Goal: Task Accomplishment & Management: Manage account settings

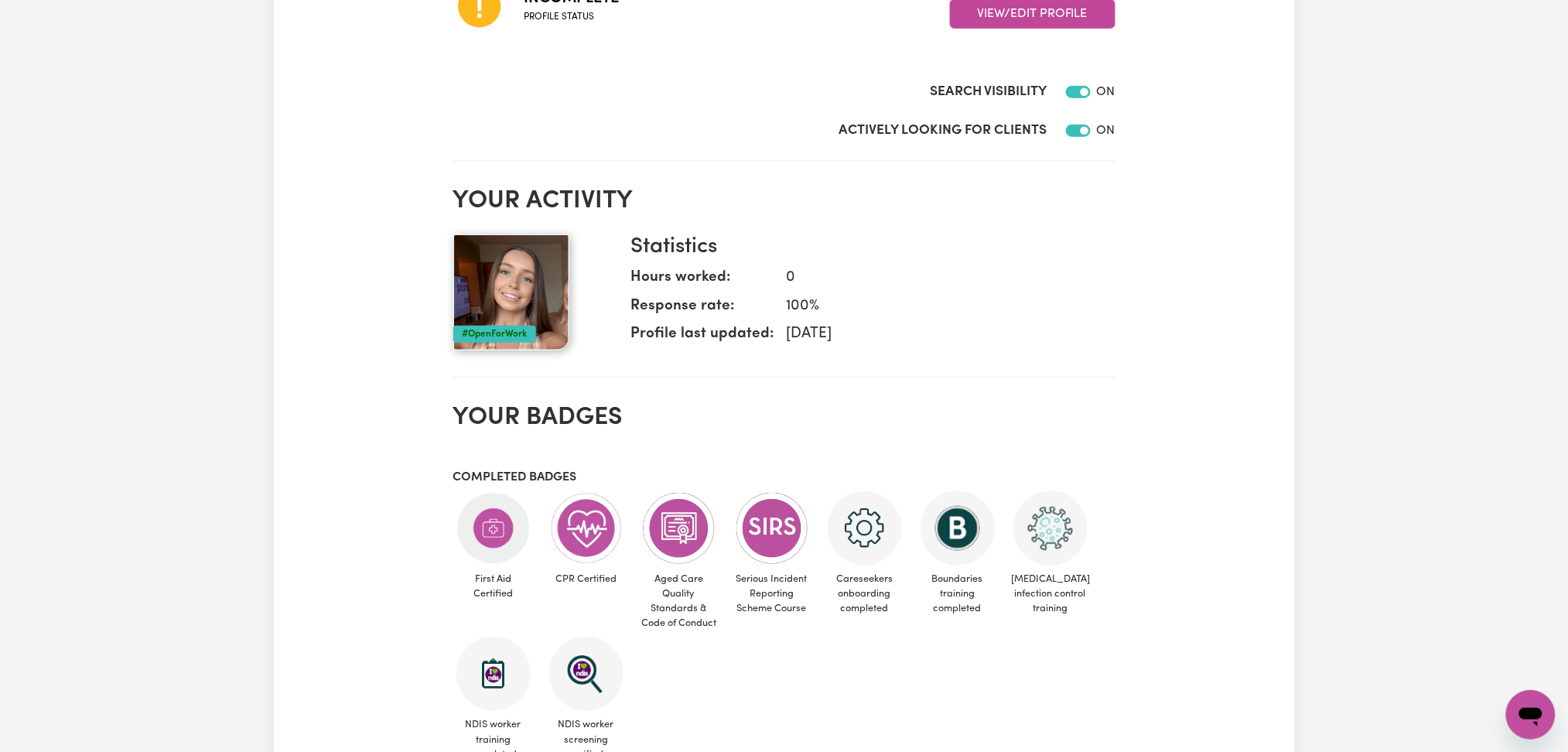
scroll to position [103, 0]
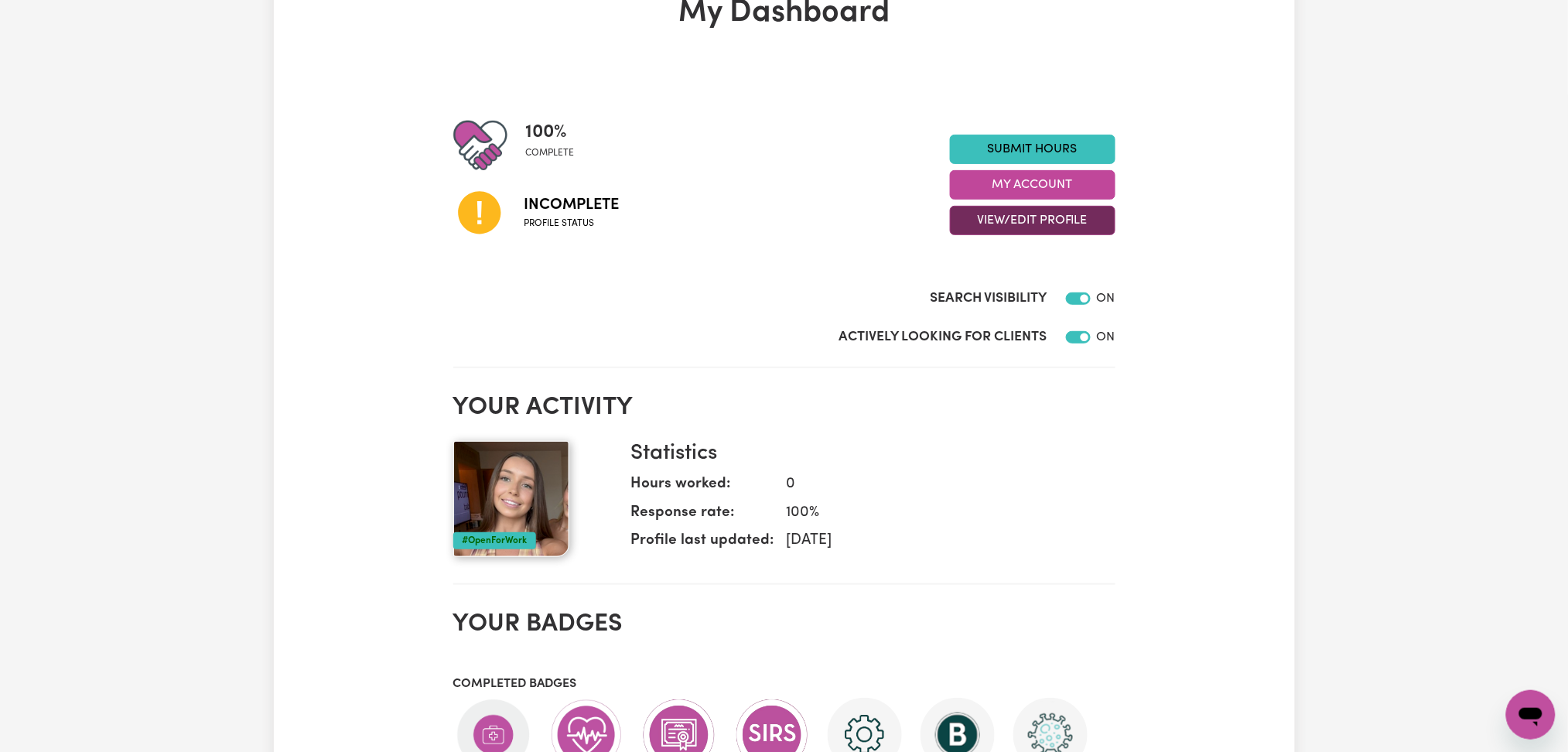
click at [989, 219] on button "View/Edit Profile" at bounding box center [1033, 220] width 166 height 30
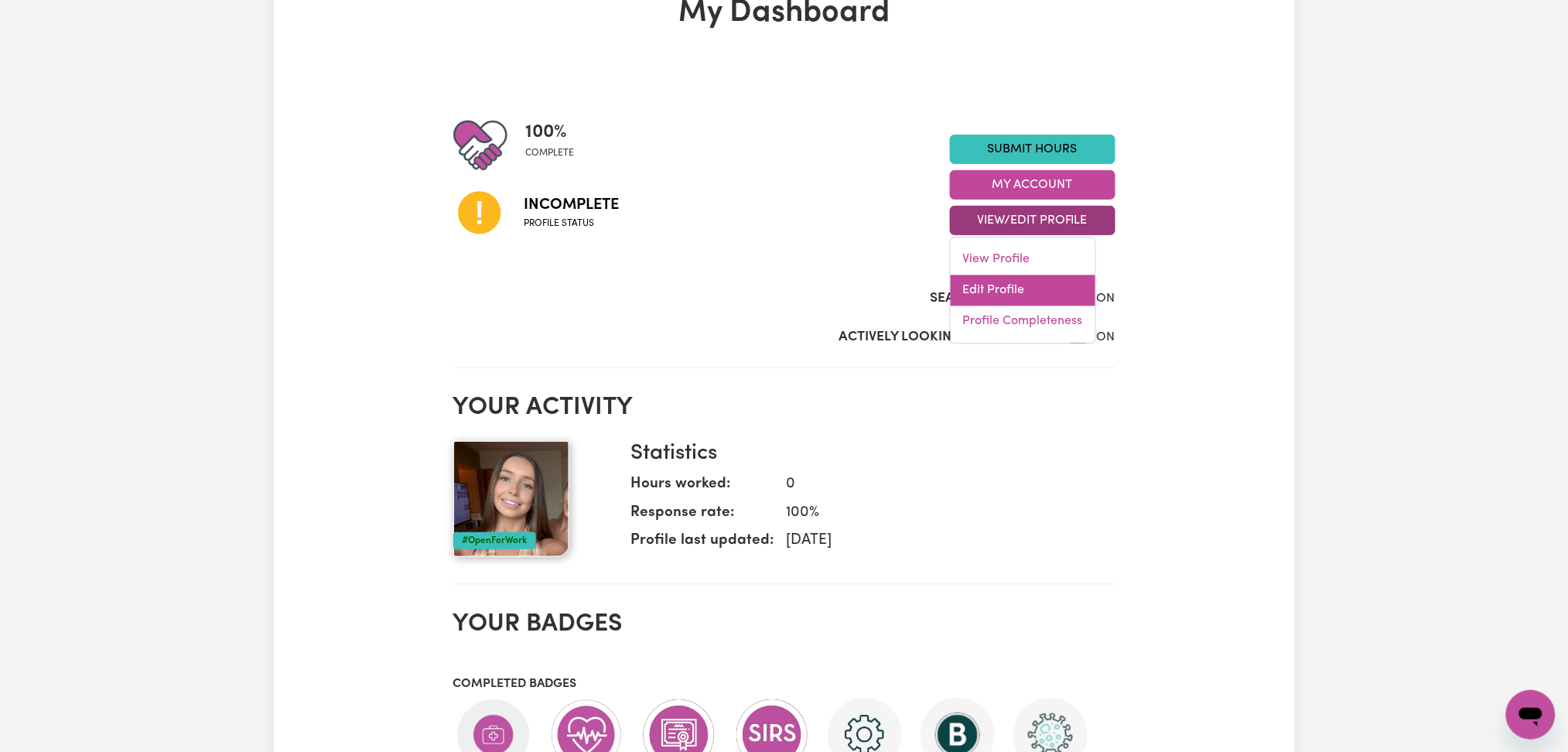
click at [967, 284] on link "Edit Profile" at bounding box center [1023, 291] width 145 height 31
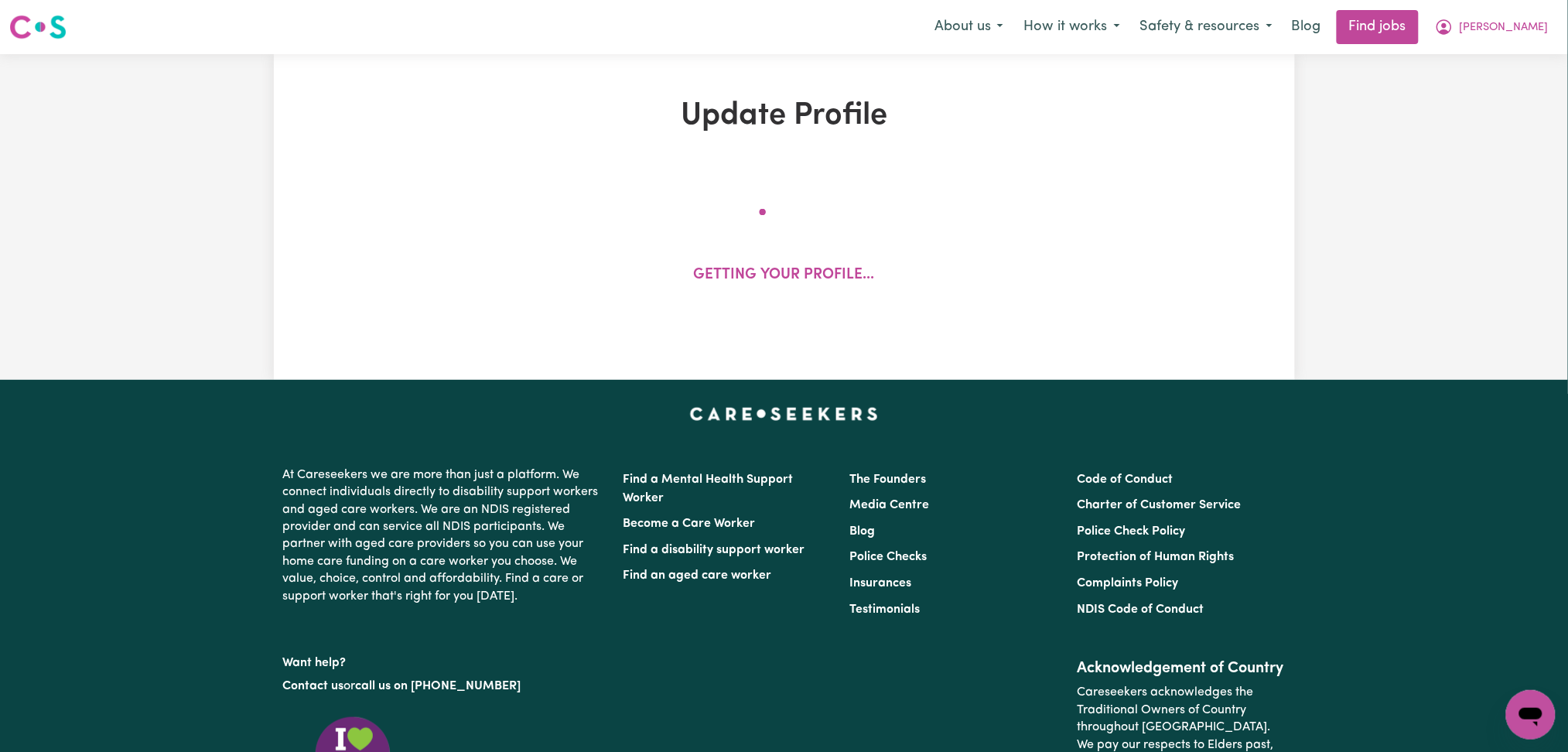
select select "female"
select select "Australian Citizen"
select select "Studying a healthcare related degree or qualification"
select select "65"
select select "90"
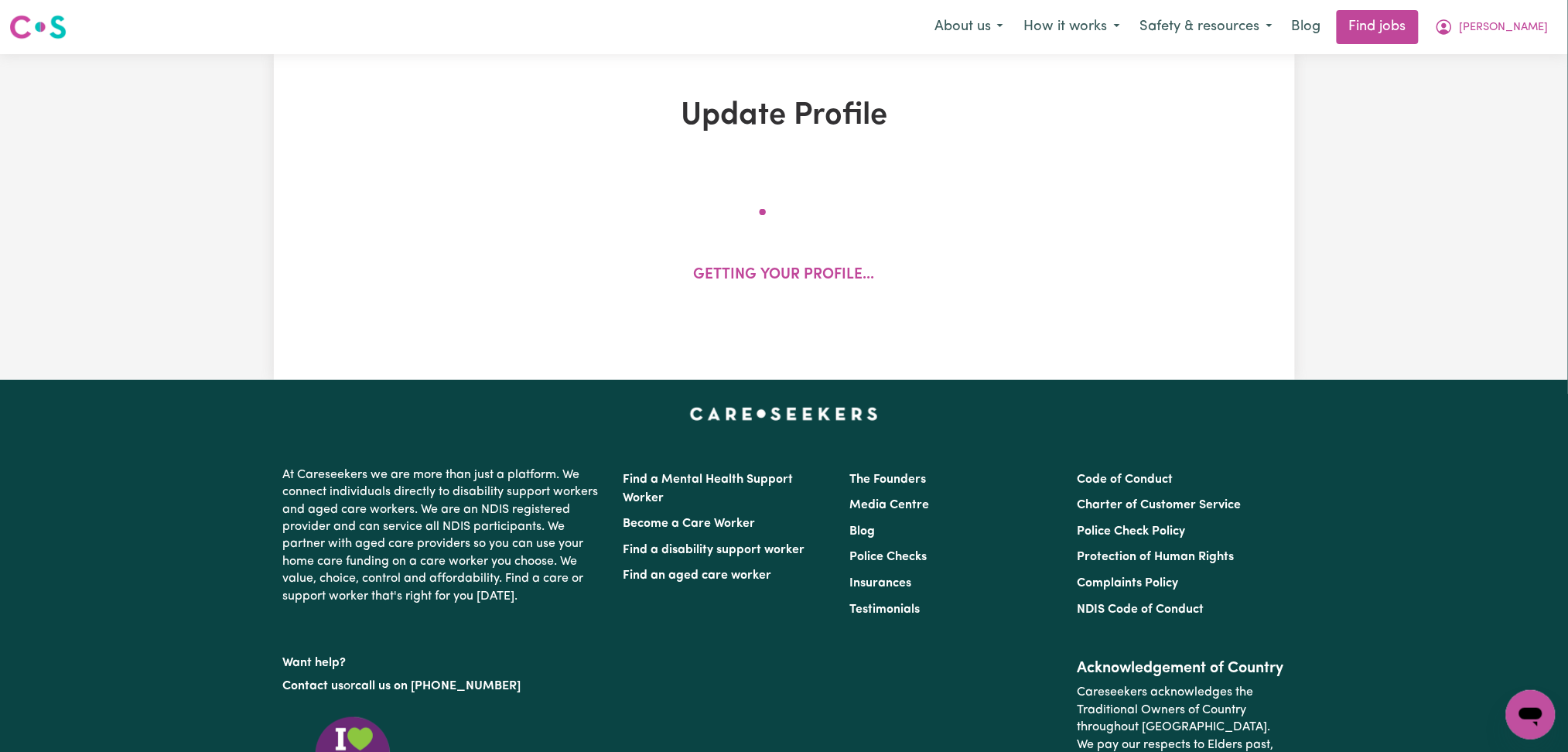
select select "115"
select select "140"
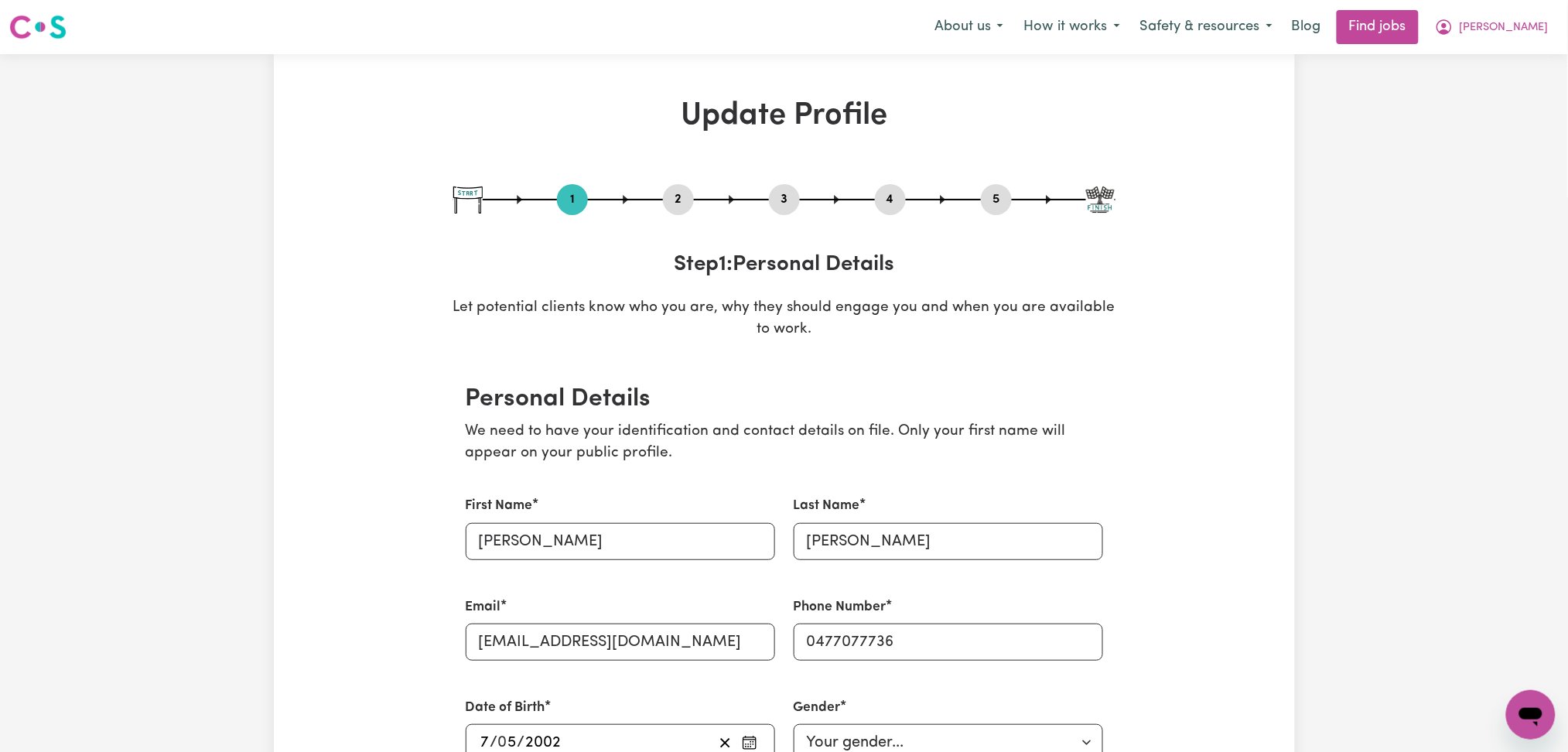
click at [892, 204] on button "4" at bounding box center [891, 199] width 31 height 20
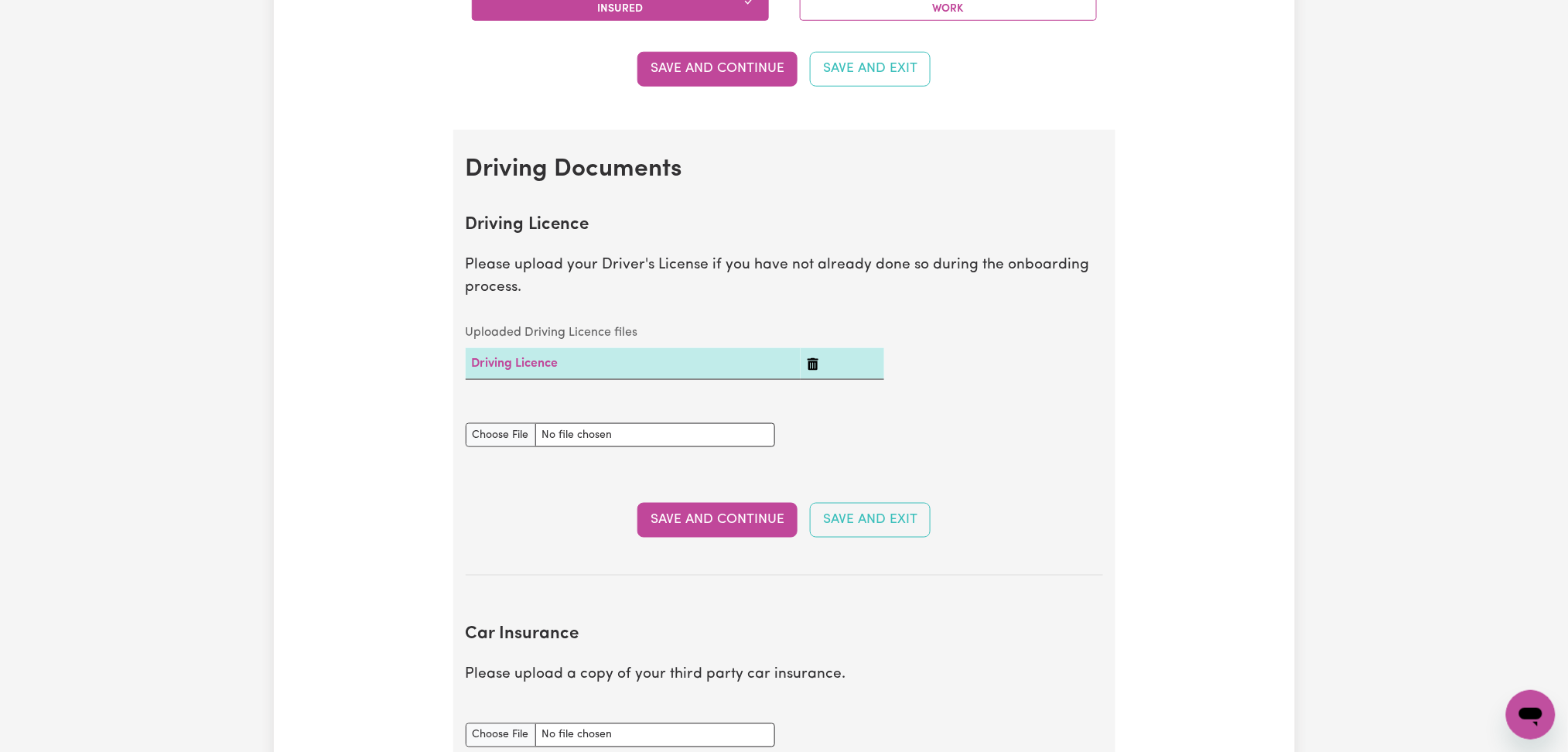
scroll to position [825, 0]
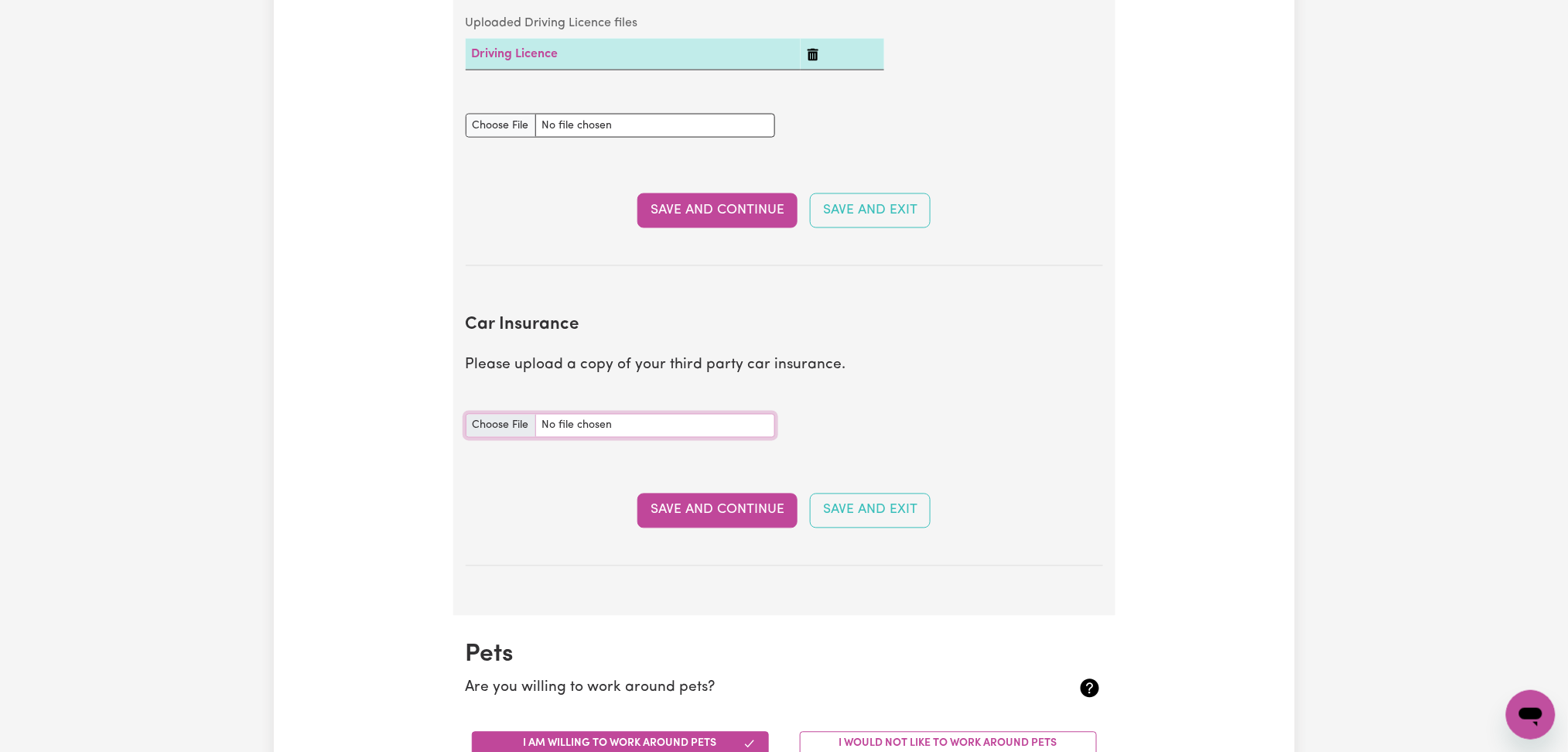
click at [497, 436] on input "Car Insurance document" at bounding box center [620, 425] width 309 height 24
type input "C:\fakepath\Mikayla Clingan Green Slip Certificate 20062026.pdf"
click at [682, 502] on button "Save and Continue" at bounding box center [717, 511] width 160 height 34
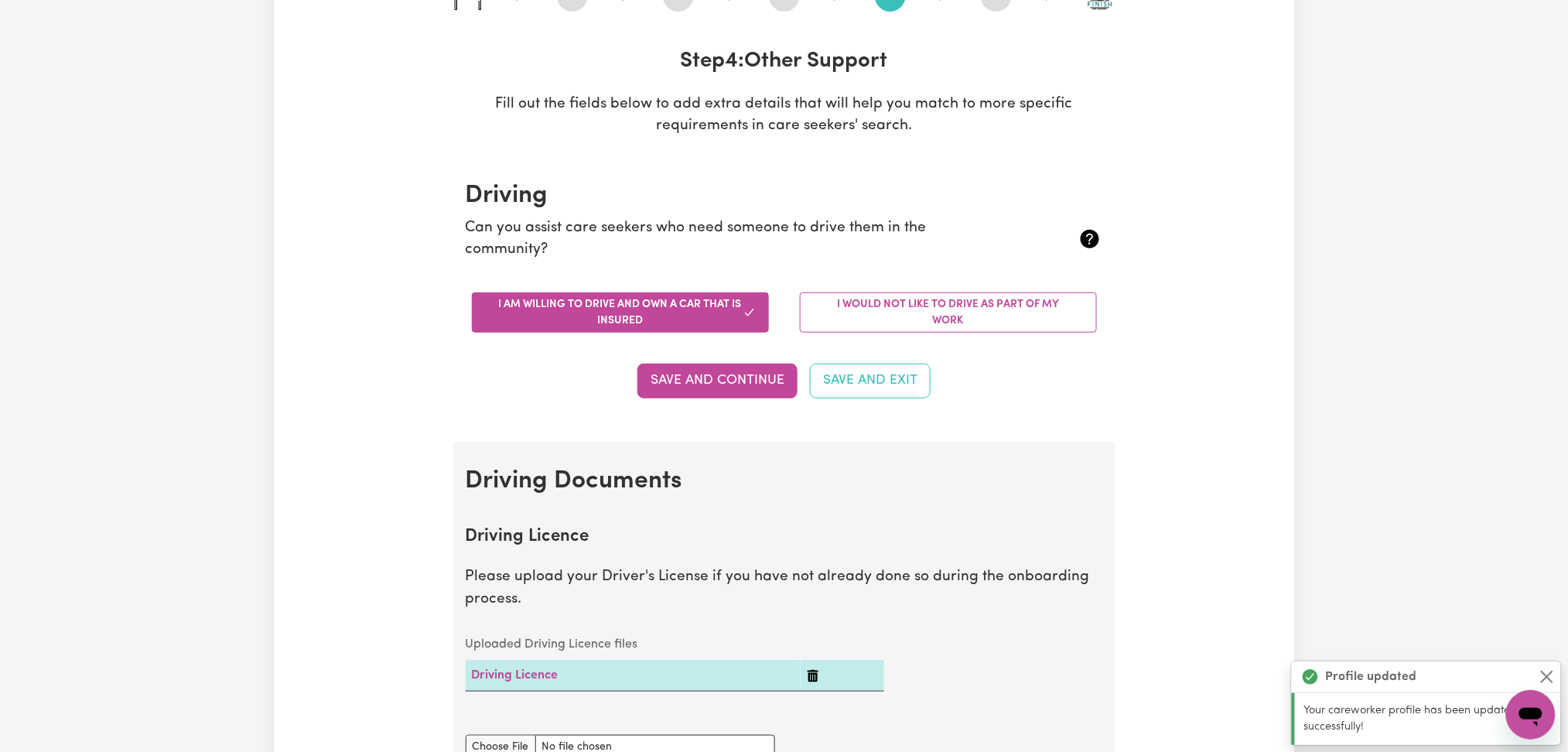
scroll to position [0, 0]
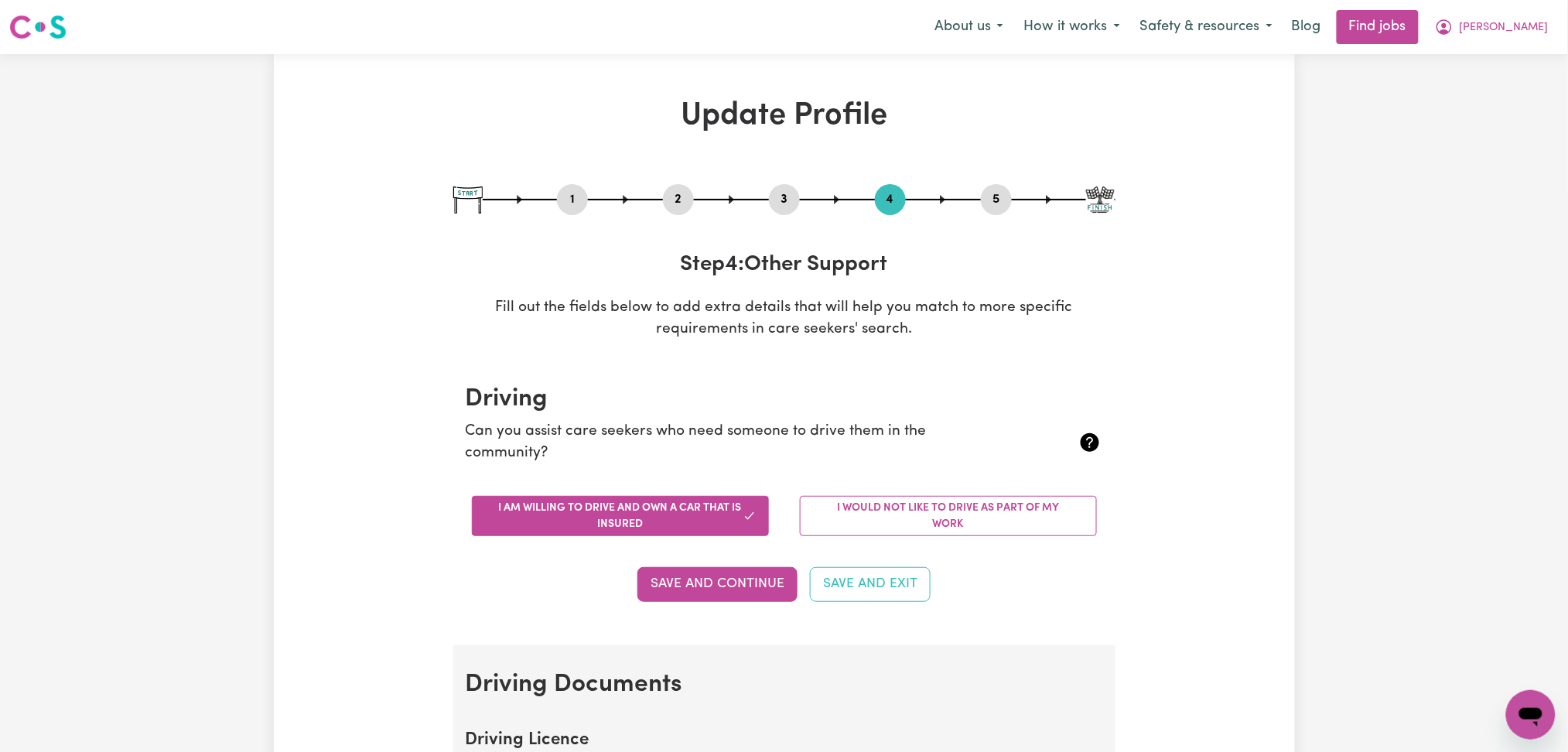
click at [1005, 206] on button "5" at bounding box center [996, 199] width 31 height 20
select select "I am providing services through another platform"
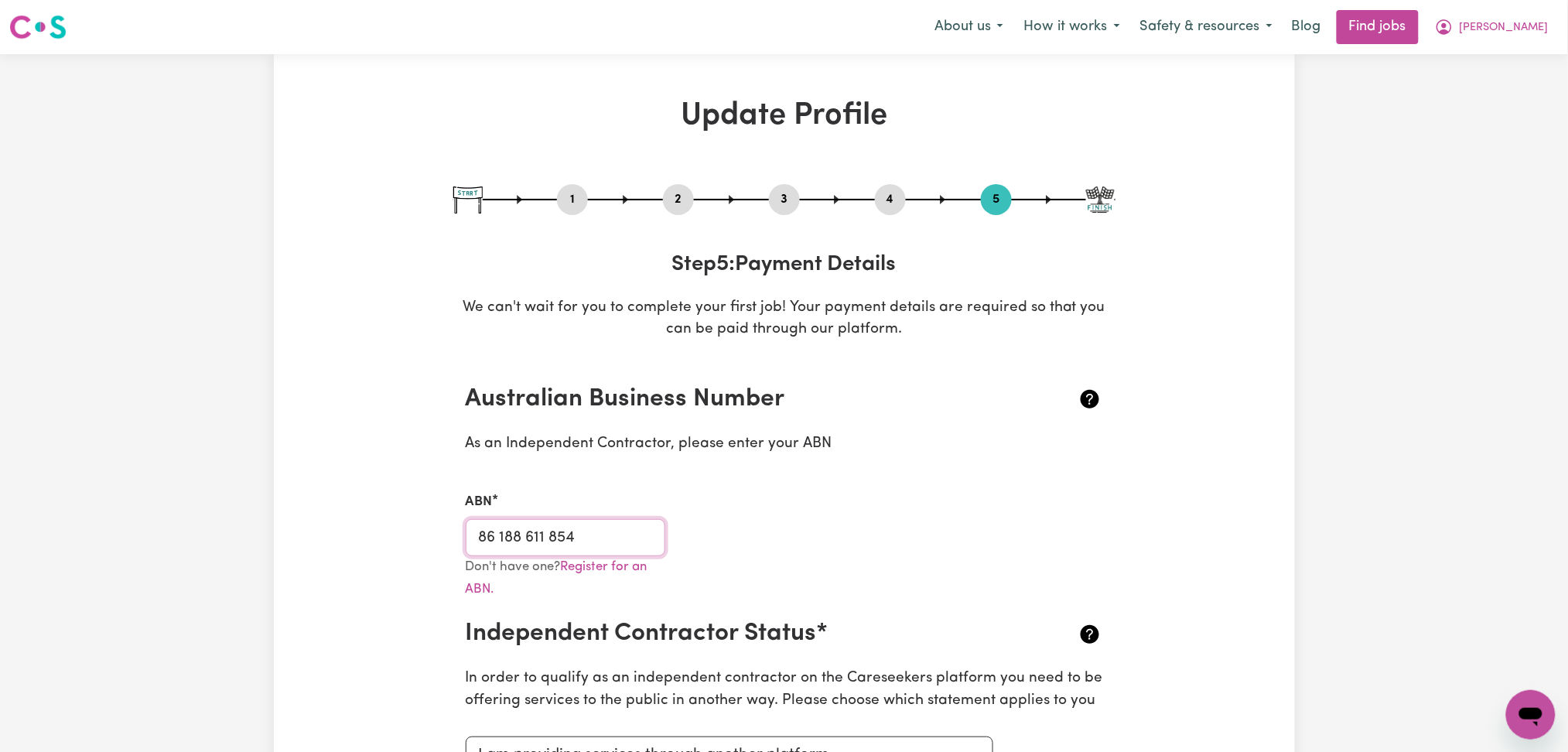
click at [534, 532] on input "86 188 611 854" at bounding box center [565, 537] width 200 height 37
click at [676, 195] on button "2" at bounding box center [678, 199] width 31 height 20
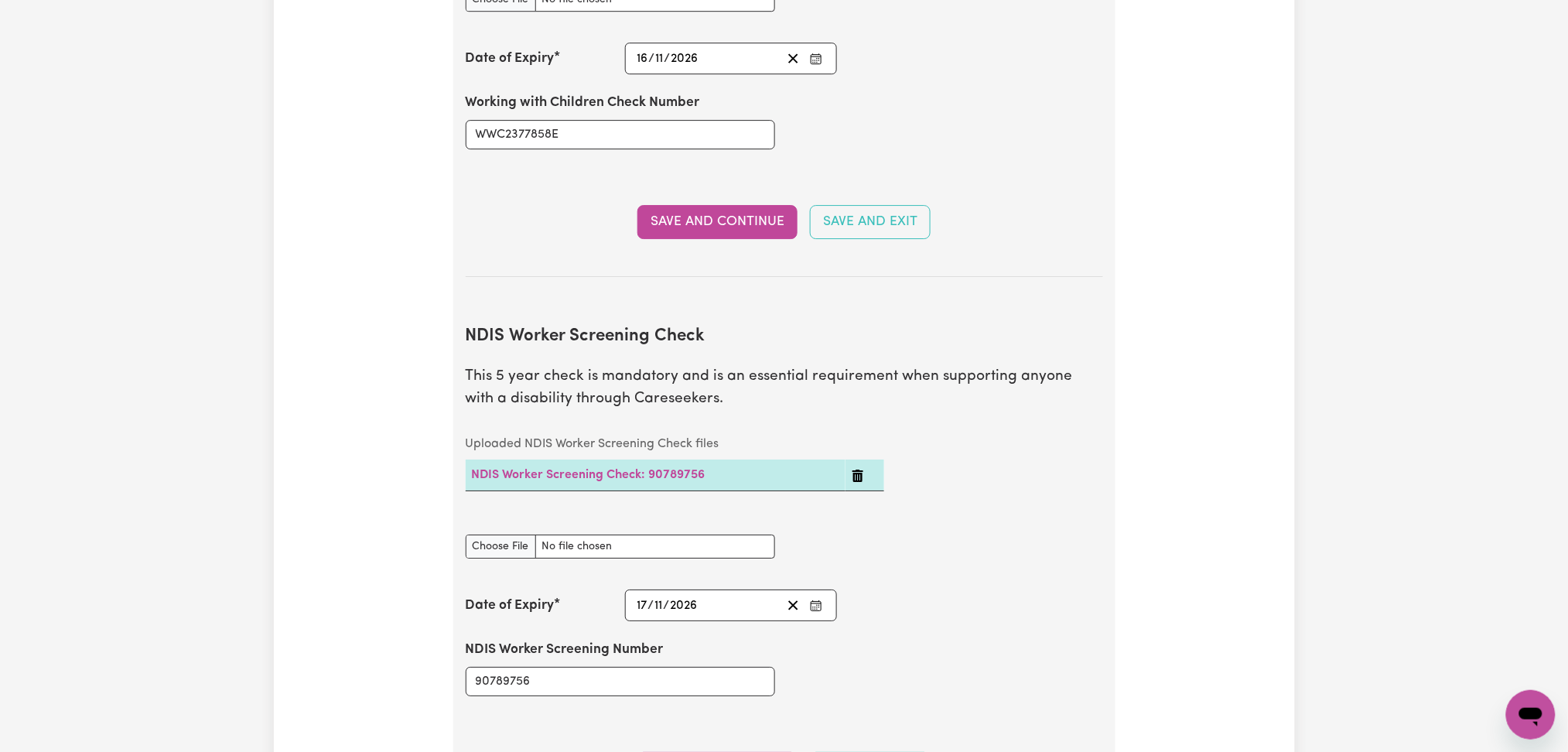
scroll to position [2372, 0]
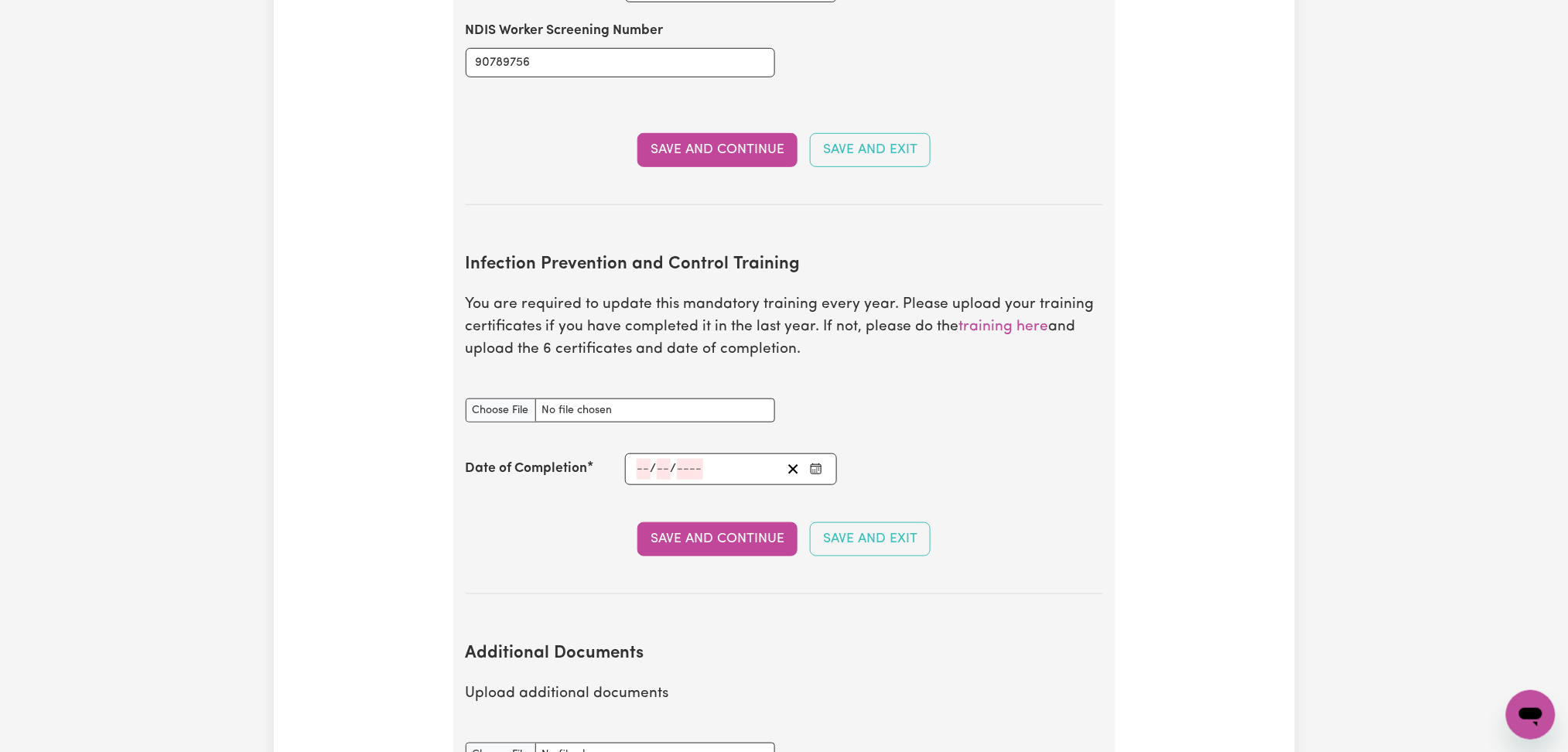
click at [815, 465] on rect "Enter the Date of Completion of your Infection Prevention and Control Training" at bounding box center [816, 469] width 11 height 10
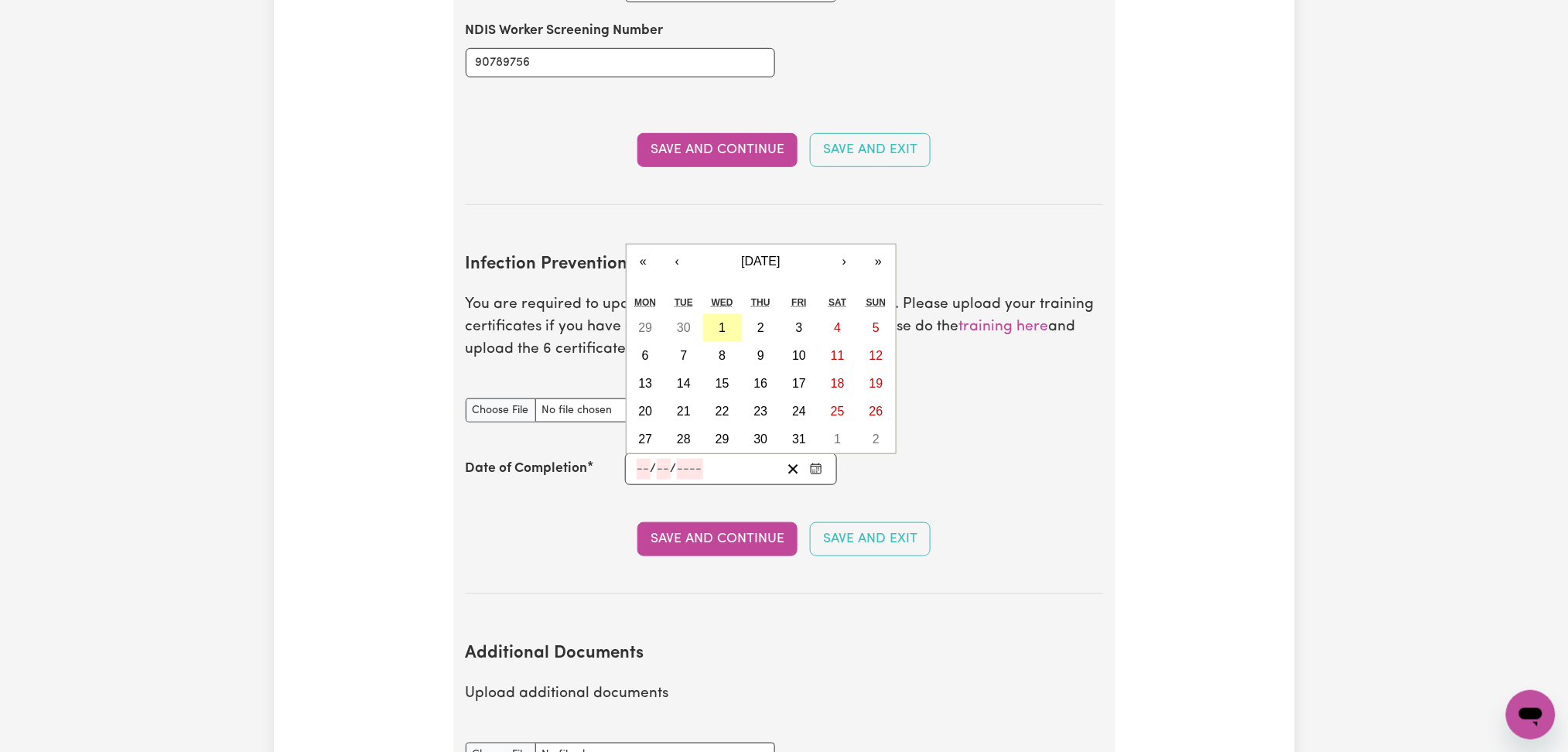
click at [722, 321] on abbr "1" at bounding box center [721, 328] width 7 height 13
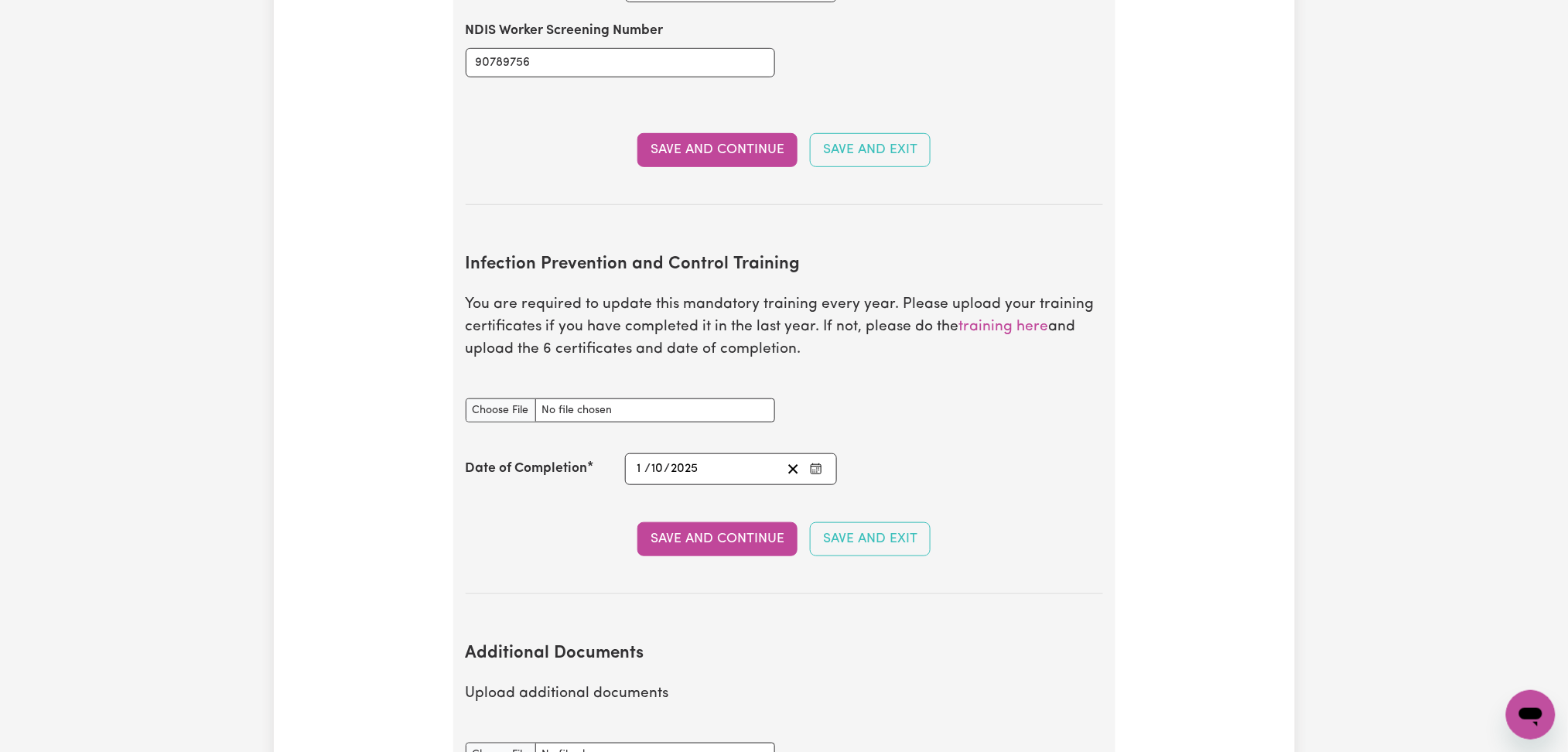
type input "2025-10-01"
type input "1"
type input "10"
type input "2025"
click at [509, 399] on input "Infection Prevention and Control Training document" at bounding box center [620, 410] width 309 height 24
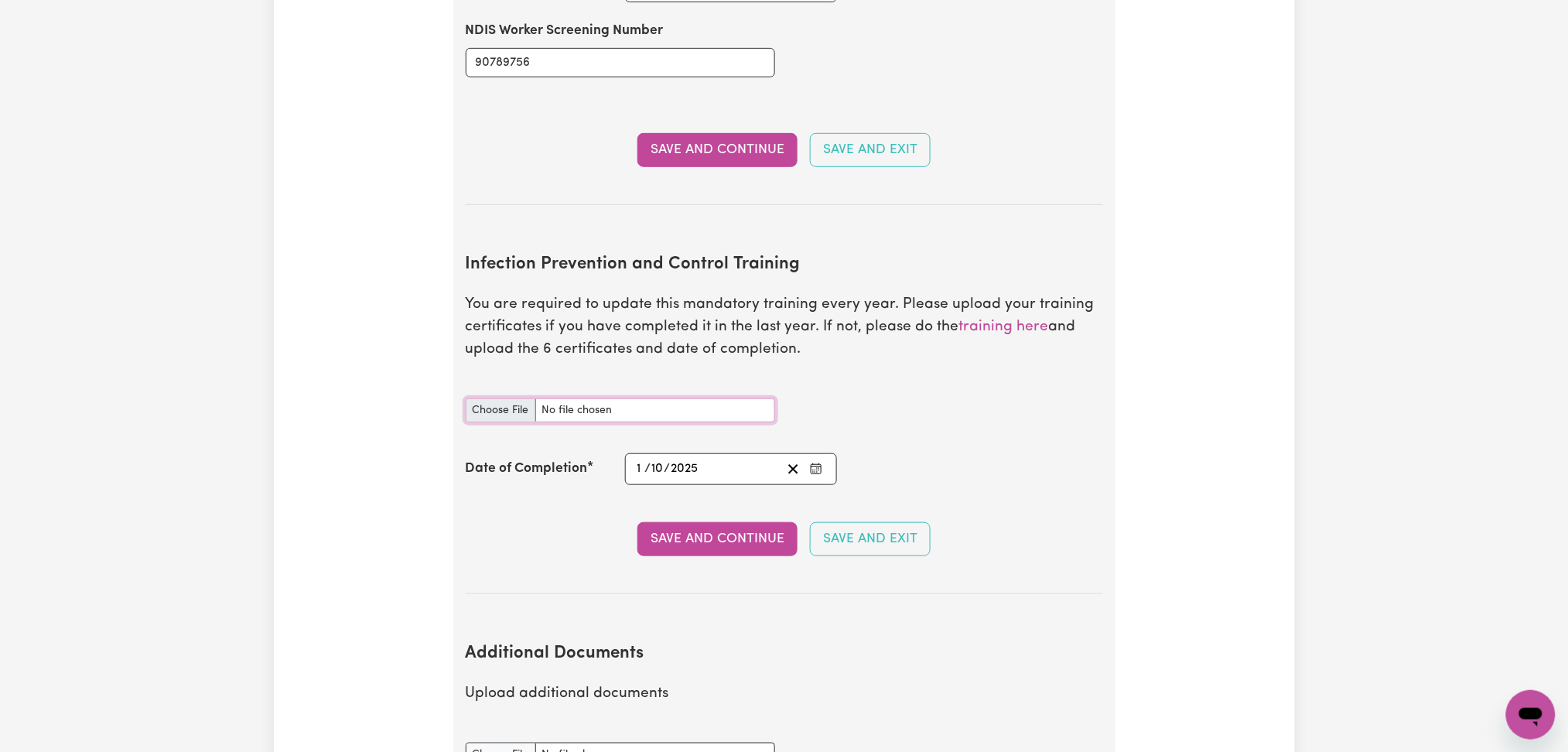
type input "C:\fakepath\Mikayla Clingan Infection Prevention and Control Training.pdf"
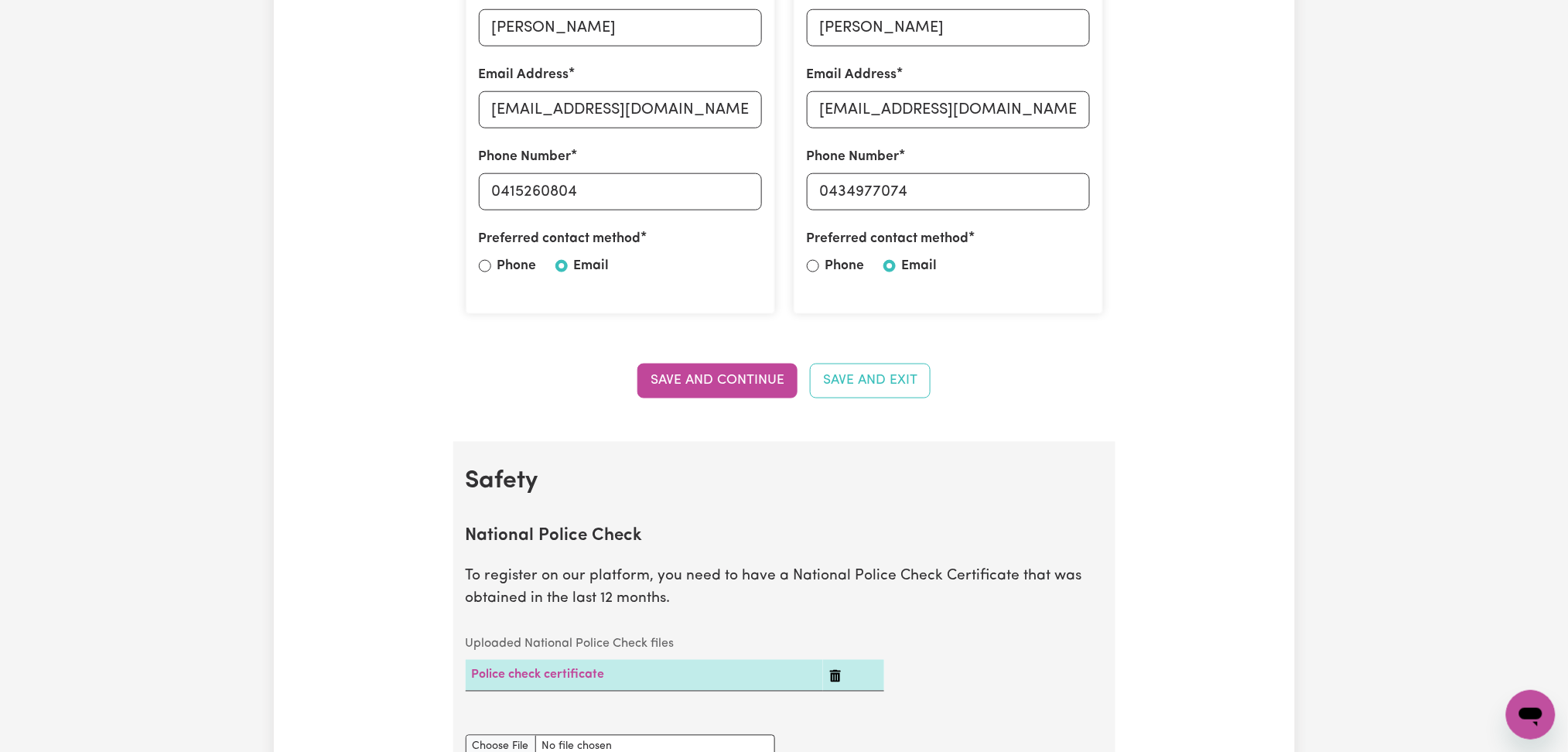
scroll to position [0, 0]
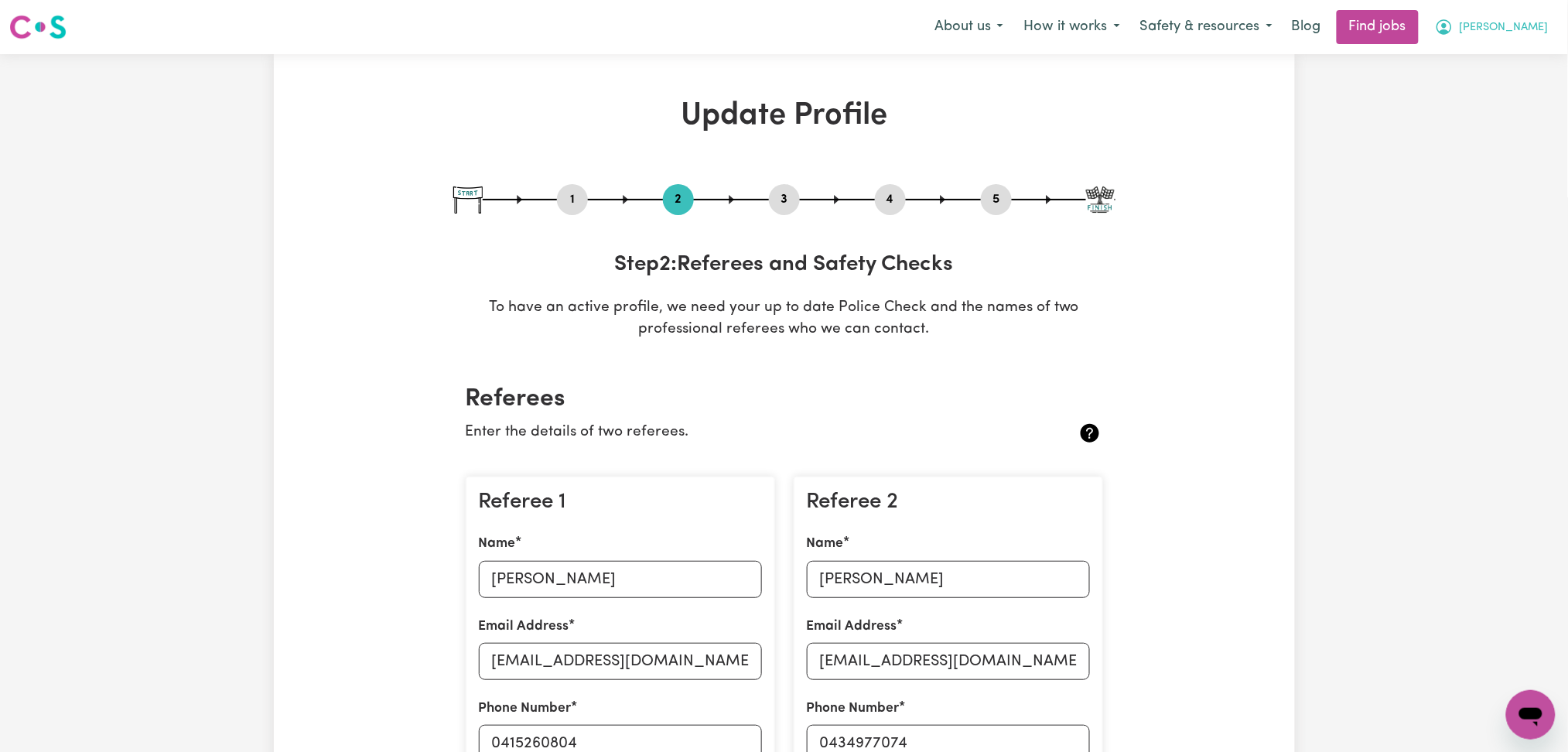
click at [1506, 30] on button "[PERSON_NAME]" at bounding box center [1492, 27] width 134 height 33
click at [1500, 125] on link "Logout" at bounding box center [1497, 118] width 123 height 30
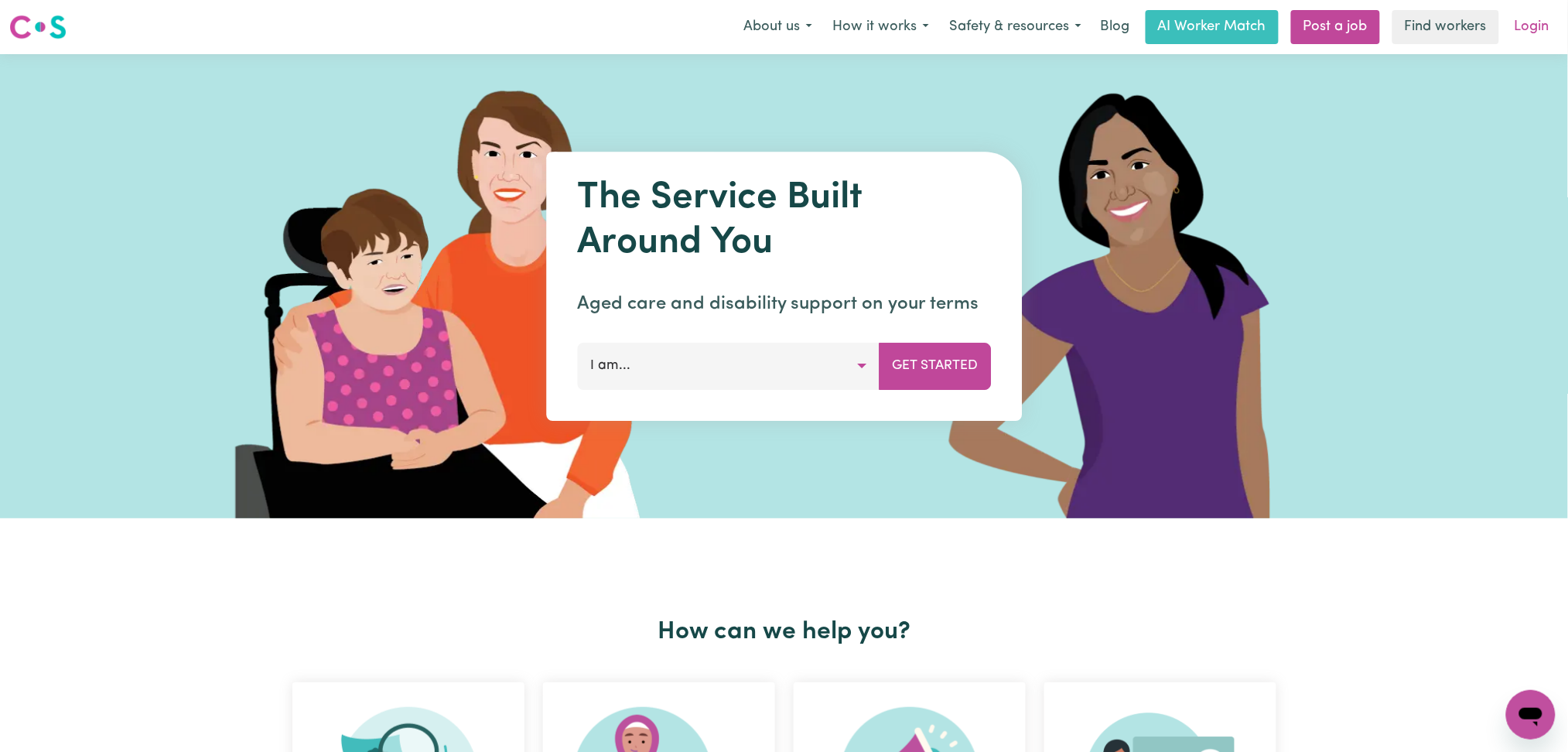
click at [1511, 29] on link "Login" at bounding box center [1533, 28] width 54 height 34
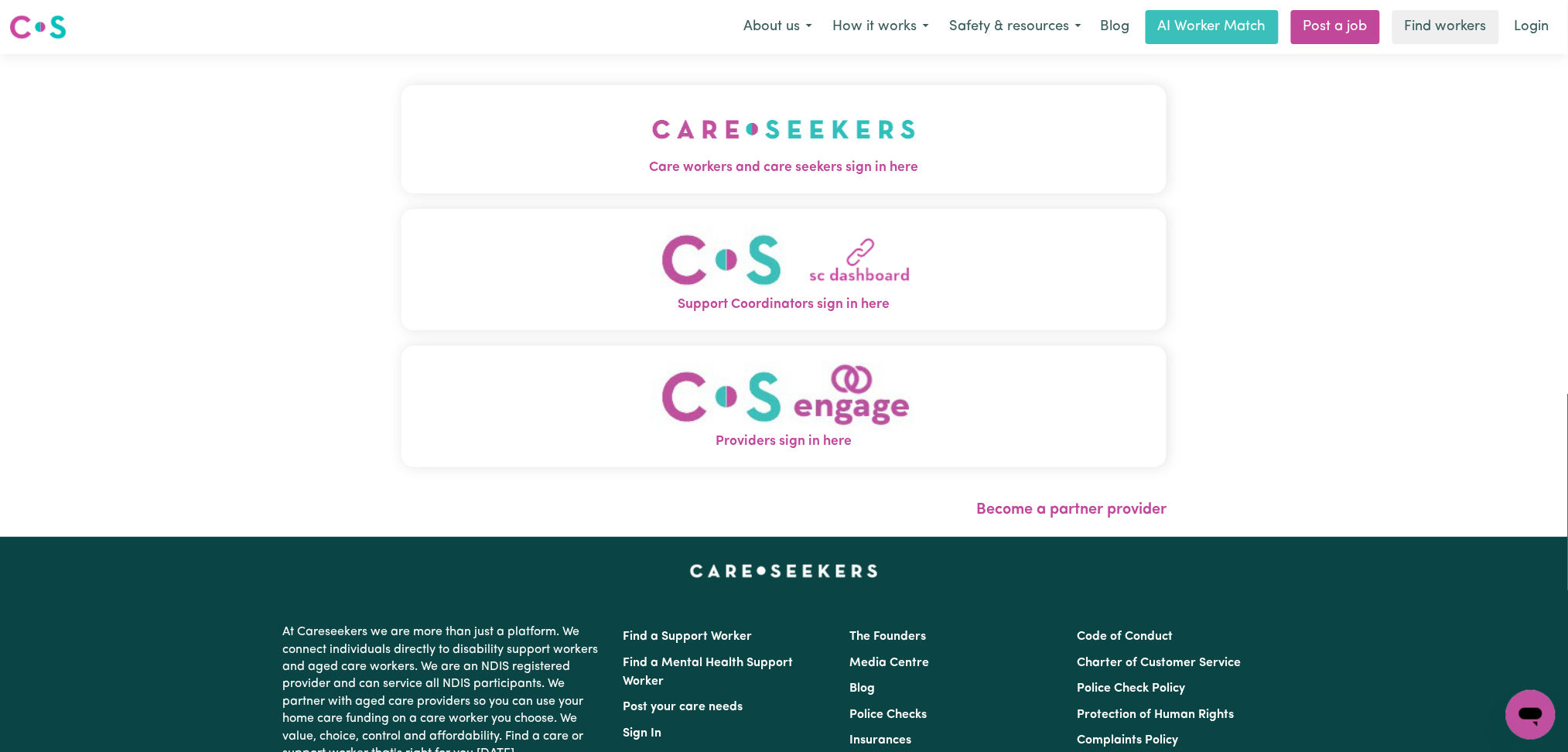
drag, startPoint x: 688, startPoint y: 183, endPoint x: 642, endPoint y: 160, distance: 51.4
click at [688, 181] on button "Care workers and care seekers sign in here" at bounding box center [784, 139] width 766 height 108
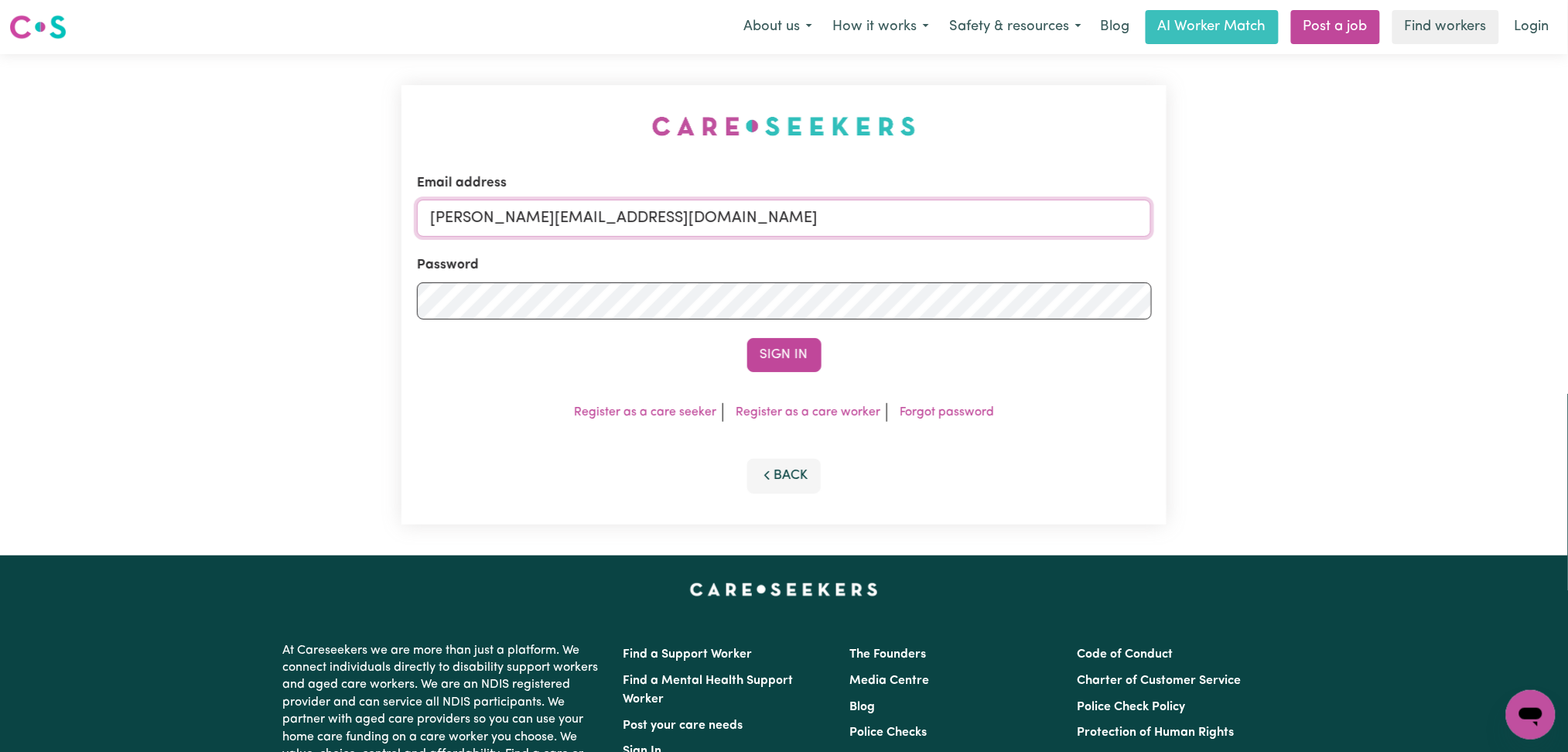
drag, startPoint x: 617, startPoint y: 221, endPoint x: 599, endPoint y: 243, distance: 28.4
click at [617, 221] on input "toni@careseekers.com.au" at bounding box center [784, 217] width 735 height 37
drag, startPoint x: 509, startPoint y: 212, endPoint x: 976, endPoint y: 212, distance: 467.0
click at [976, 212] on input "Superuser~kasi_coxhell@yahoo.com.au" at bounding box center [784, 217] width 735 height 37
type input "Superuser~kasi_coxhell@yahoo.com.au"
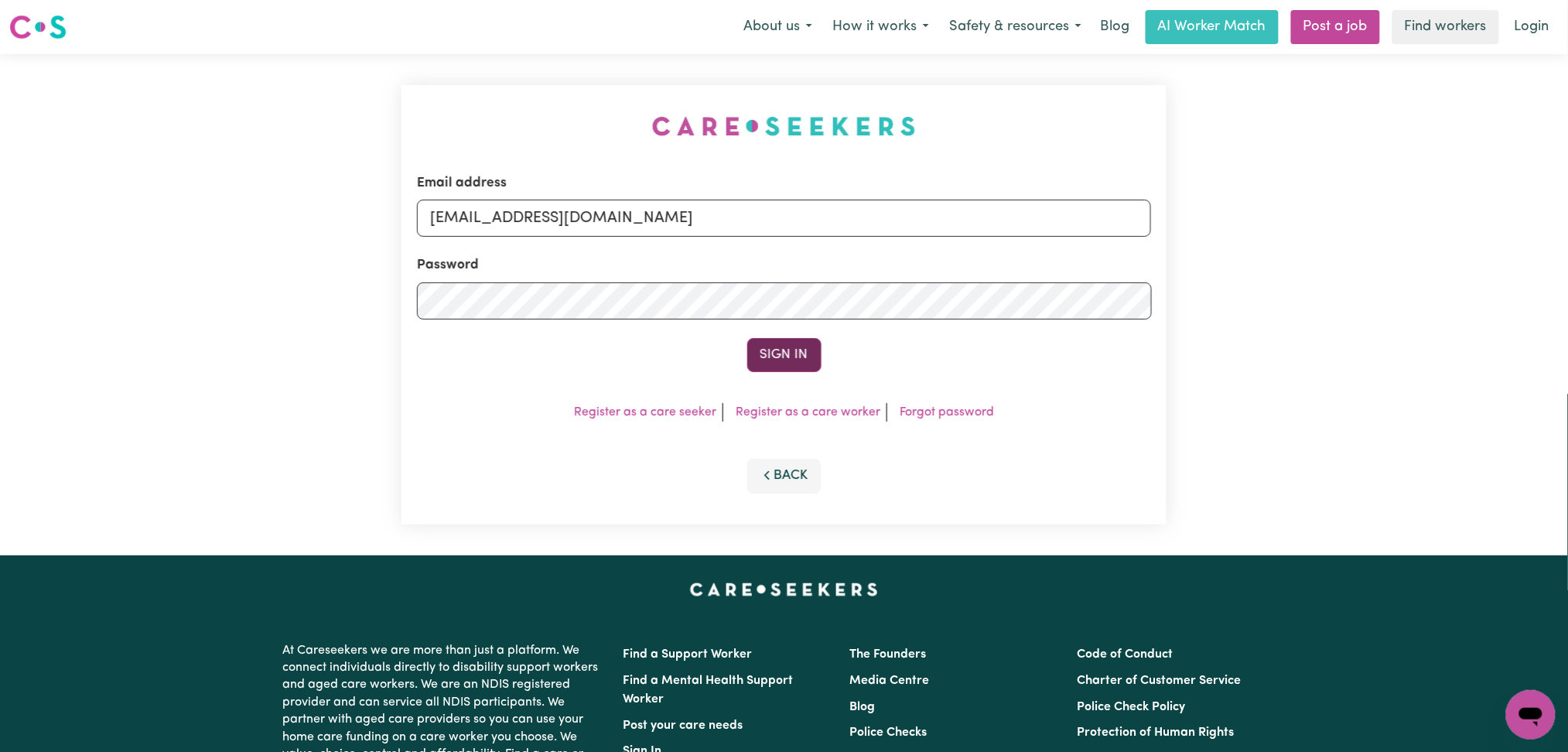
click at [790, 350] on button "Sign In" at bounding box center [784, 355] width 75 height 34
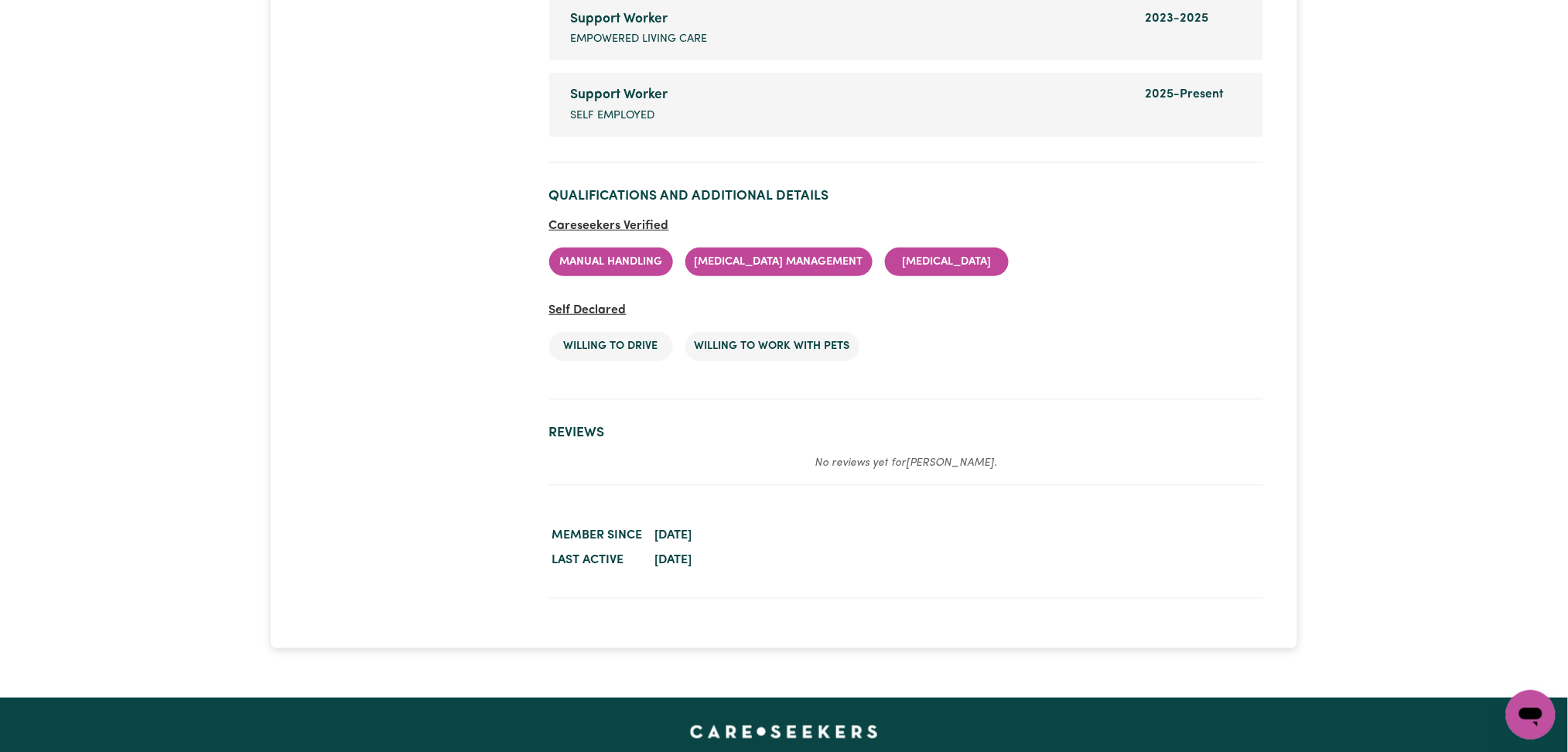
scroll to position [2476, 0]
